Goal: Task Accomplishment & Management: Use online tool/utility

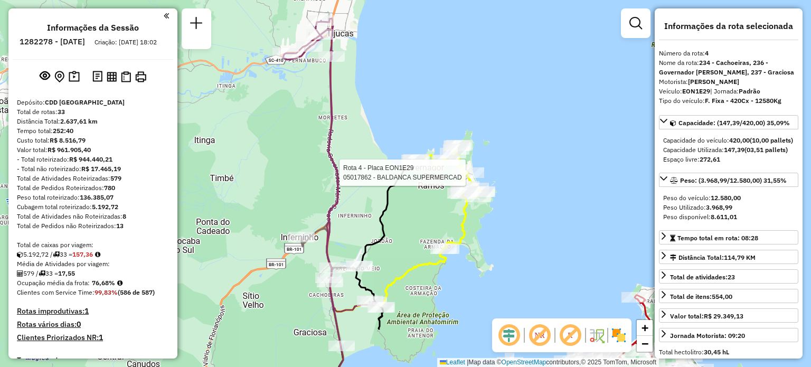
select select "**********"
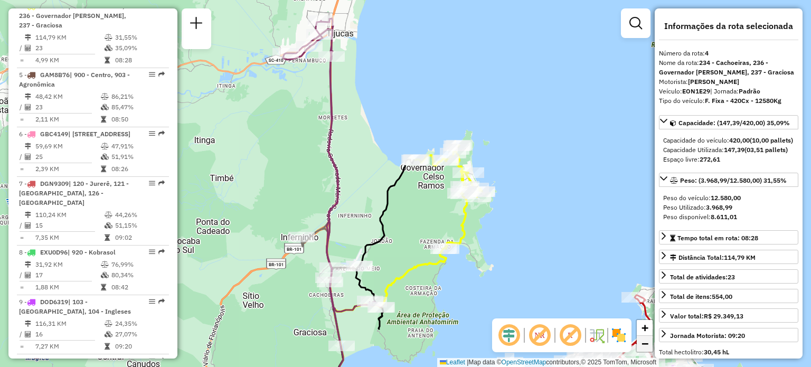
click at [639, 343] on link "−" at bounding box center [644, 344] width 16 height 16
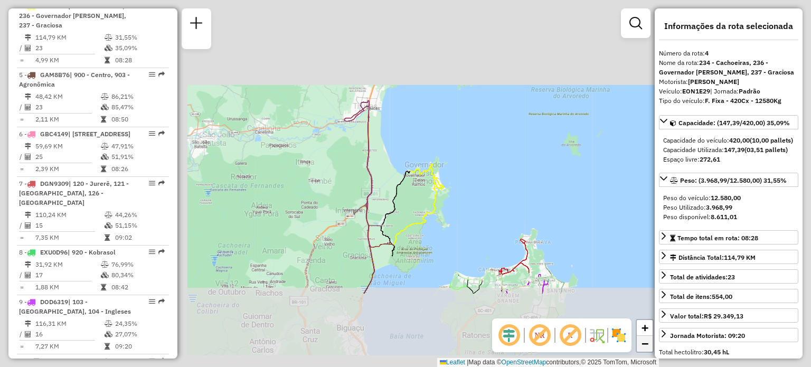
click at [639, 343] on link "−" at bounding box center [644, 344] width 16 height 16
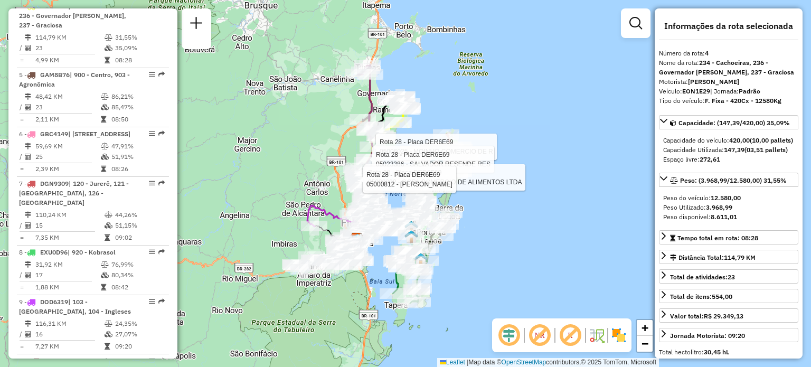
click at [279, 177] on div "Rota 28 - Placa DER6E69 05006025 - MOINHO COMERCIO DE R Rota 28 - Placa DER6E69…" at bounding box center [405, 183] width 811 height 367
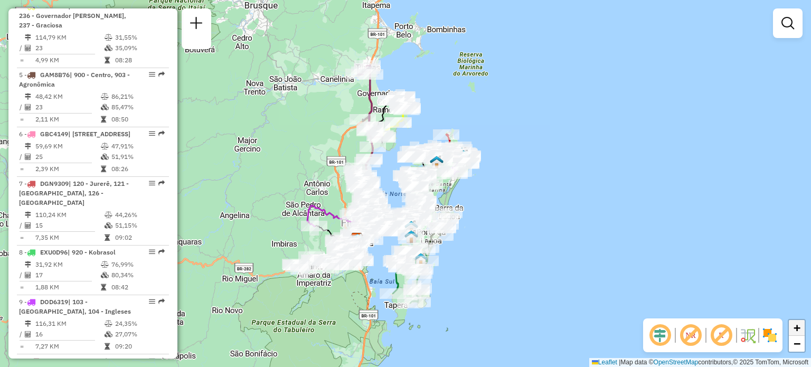
click at [801, 330] on link "+" at bounding box center [796, 328] width 16 height 16
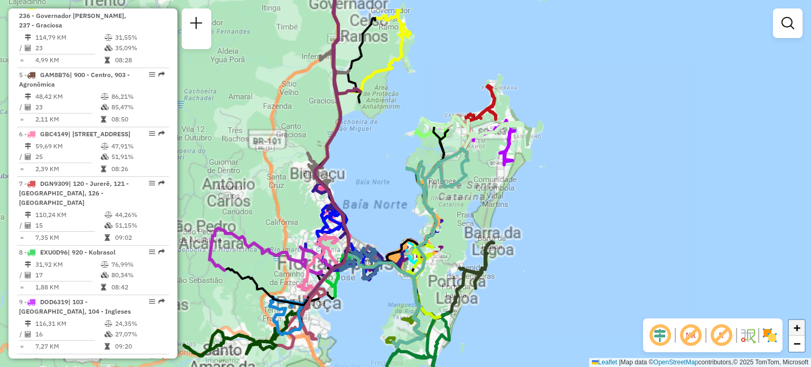
click at [801, 330] on link "+" at bounding box center [796, 328] width 16 height 16
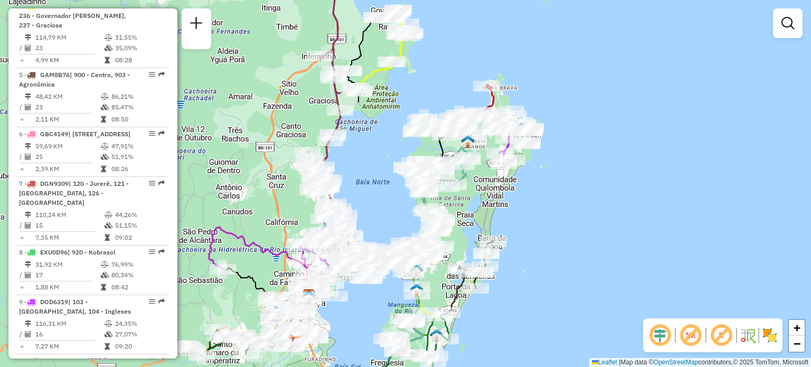
drag, startPoint x: 365, startPoint y: 180, endPoint x: 399, endPoint y: 214, distance: 47.4
click at [399, 214] on div "Janela de atendimento Grade de atendimento Capacidade Transportadoras Veículos …" at bounding box center [405, 183] width 811 height 367
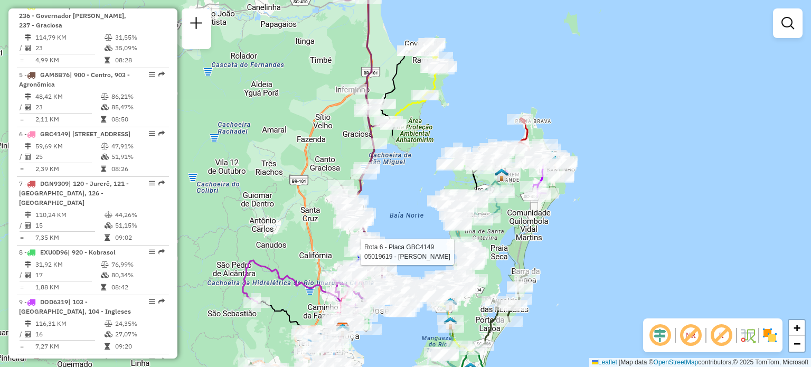
select select "**********"
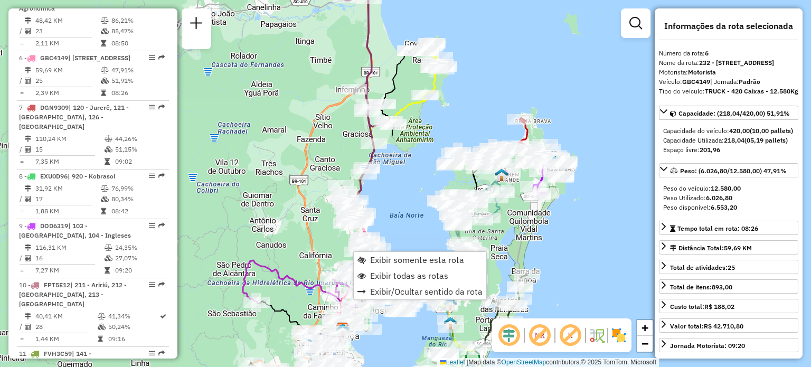
scroll to position [718, 0]
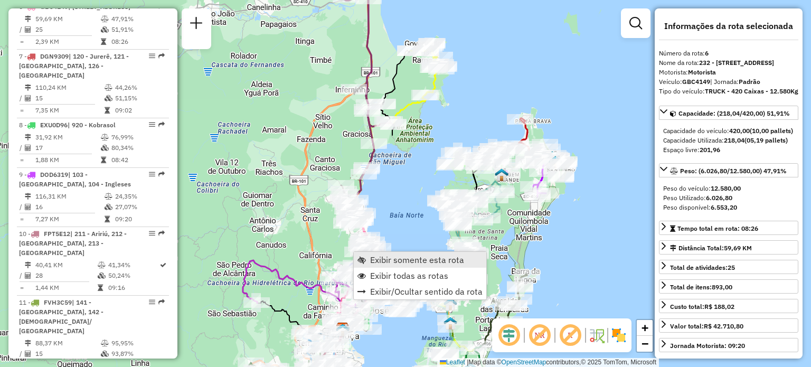
click at [369, 260] on link "Exibir somente esta rota" at bounding box center [420, 260] width 132 height 16
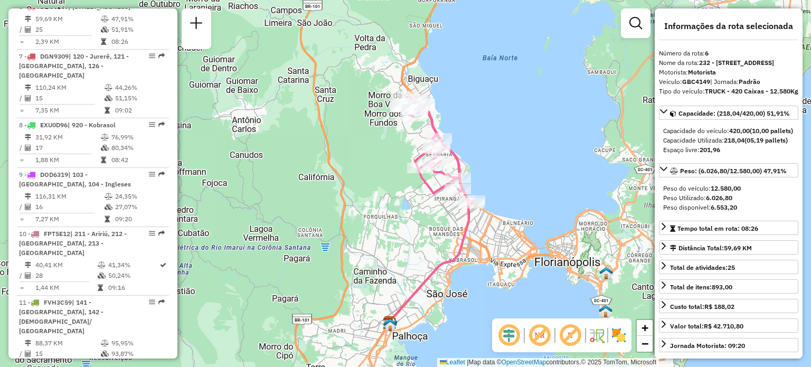
drag, startPoint x: 495, startPoint y: 87, endPoint x: 524, endPoint y: 114, distance: 39.2
click at [524, 114] on div "Janela de atendimento Grade de atendimento Capacidade Transportadoras Veículos …" at bounding box center [405, 183] width 811 height 367
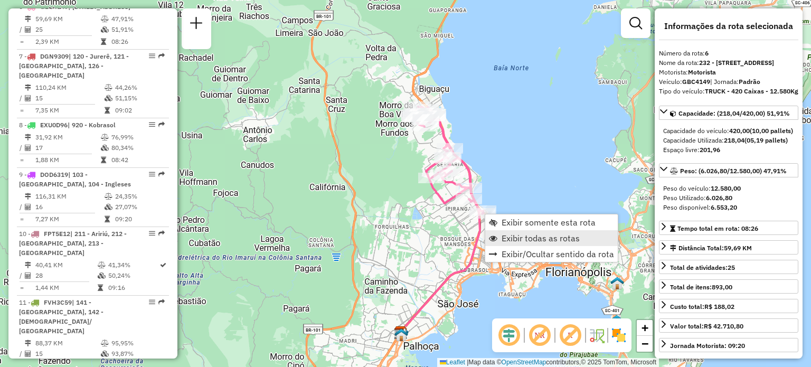
click at [507, 240] on span "Exibir todas as rotas" at bounding box center [540, 238] width 78 height 8
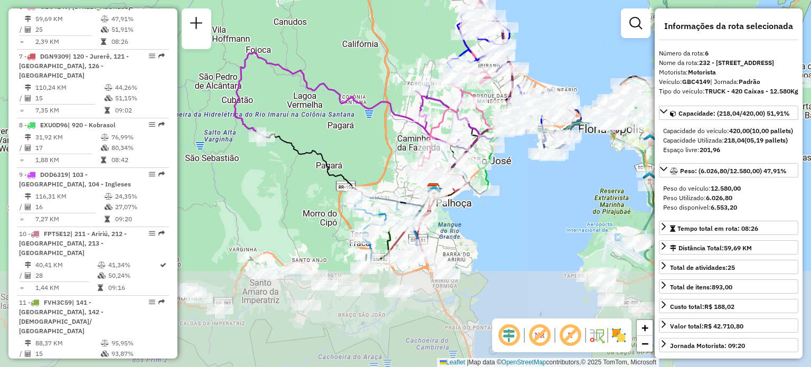
drag, startPoint x: 342, startPoint y: 293, endPoint x: 375, endPoint y: 147, distance: 149.4
click at [375, 147] on div "Janela de atendimento Grade de atendimento Capacidade Transportadoras Veículos …" at bounding box center [405, 183] width 811 height 367
